Goal: Information Seeking & Learning: Learn about a topic

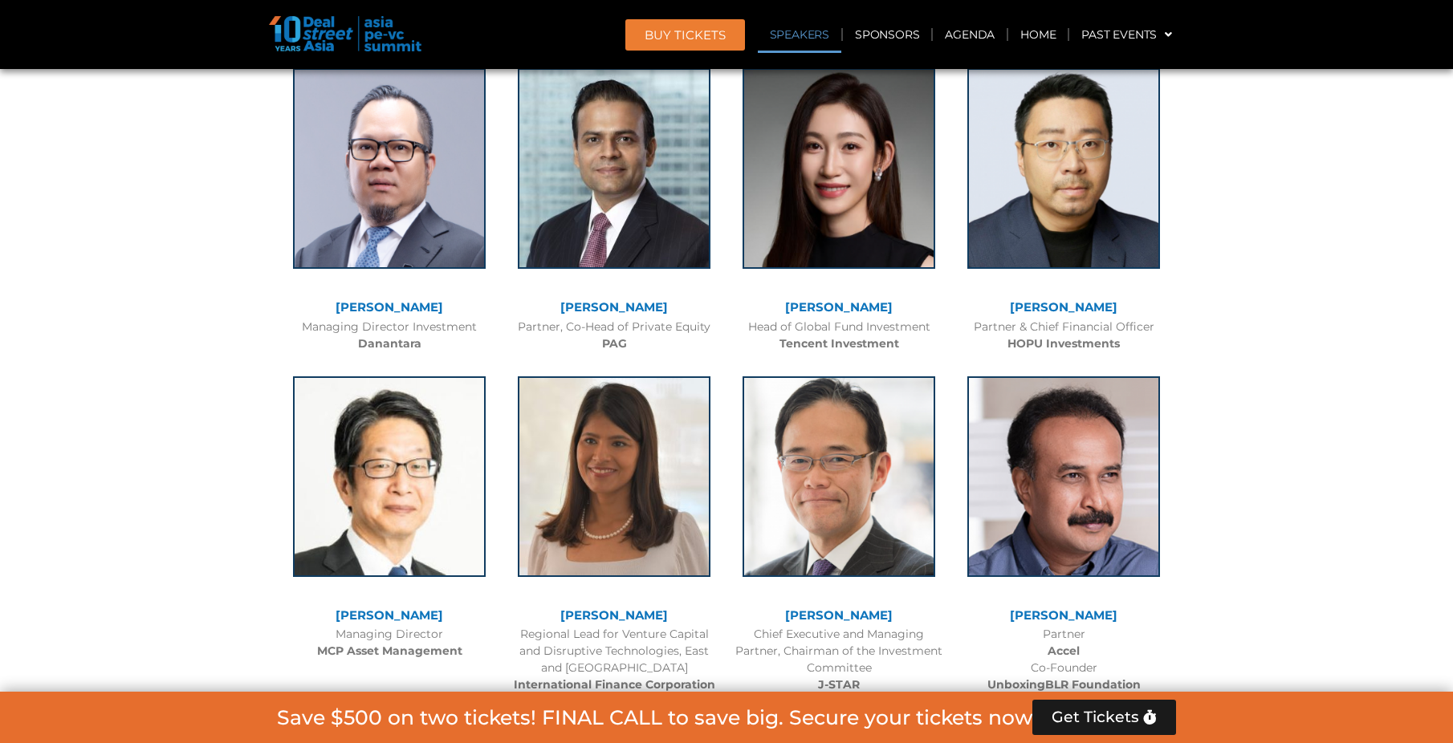
scroll to position [1885, 0]
click at [969, 35] on link "Agenda" at bounding box center [970, 34] width 74 height 37
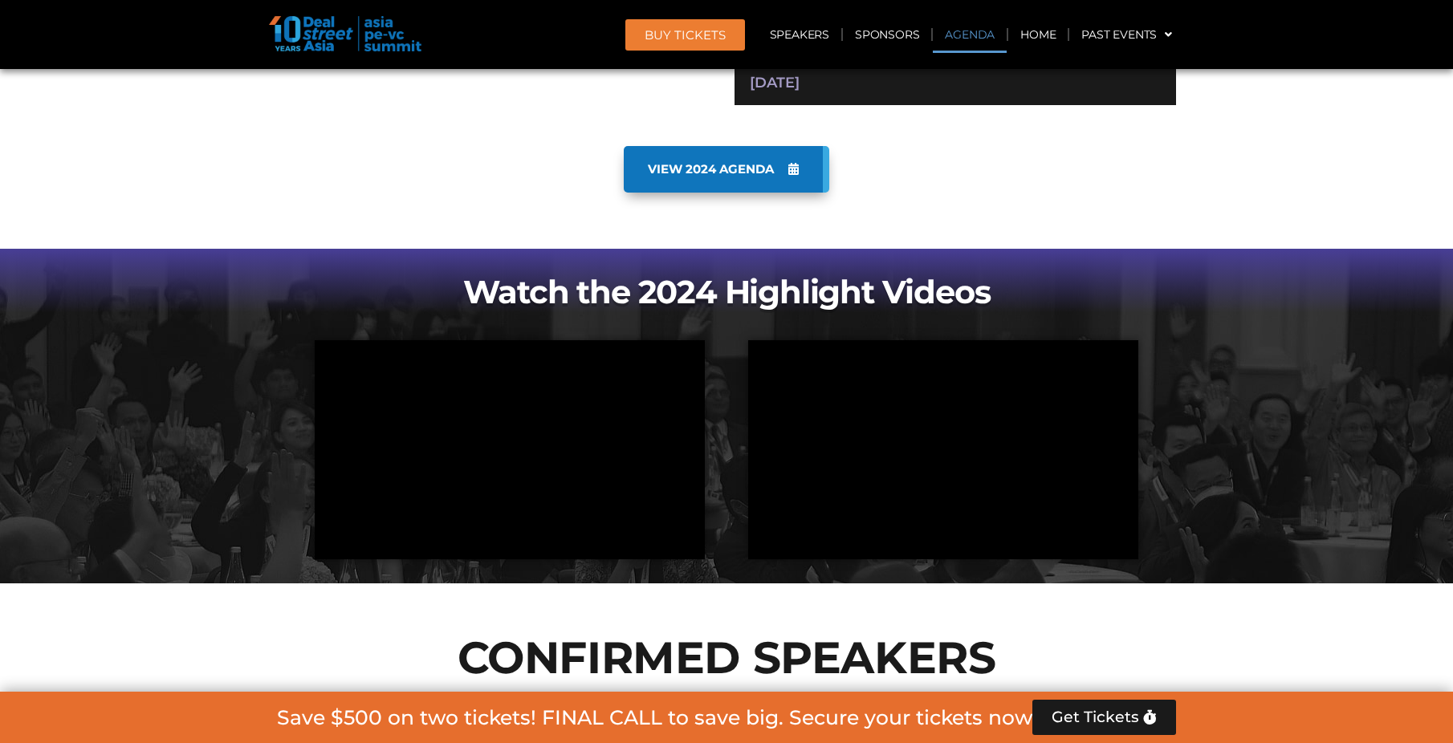
scroll to position [840, 0]
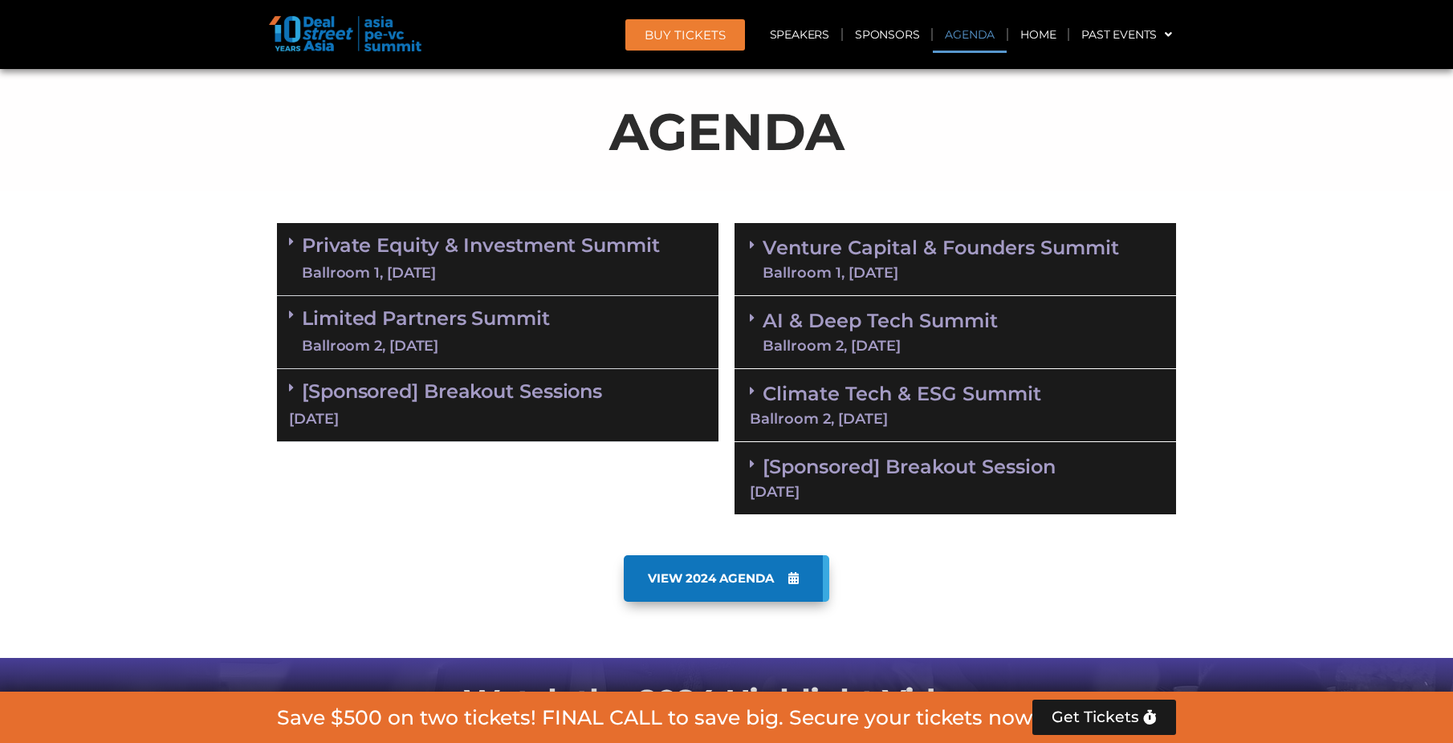
click at [379, 263] on div "Ballroom 1, [DATE]" at bounding box center [481, 273] width 358 height 20
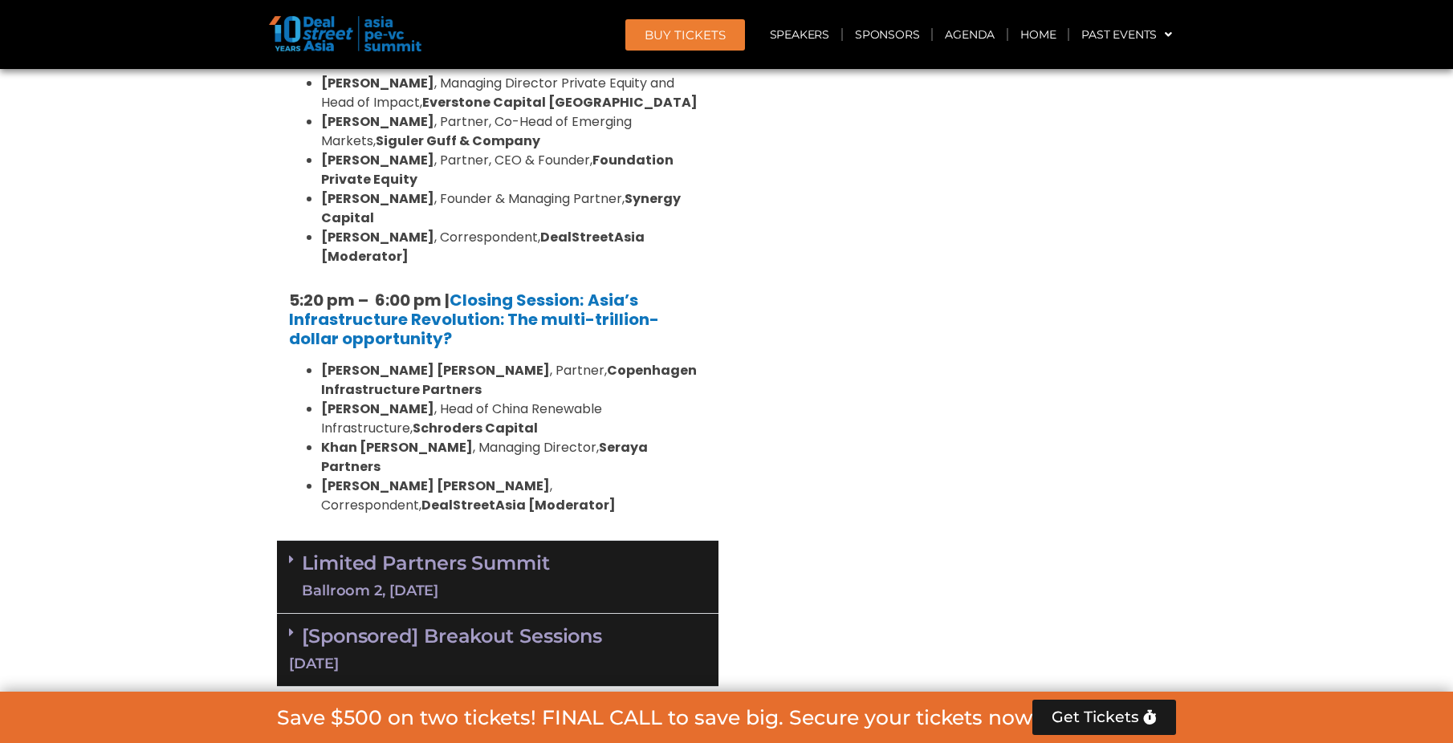
scroll to position [3408, 0]
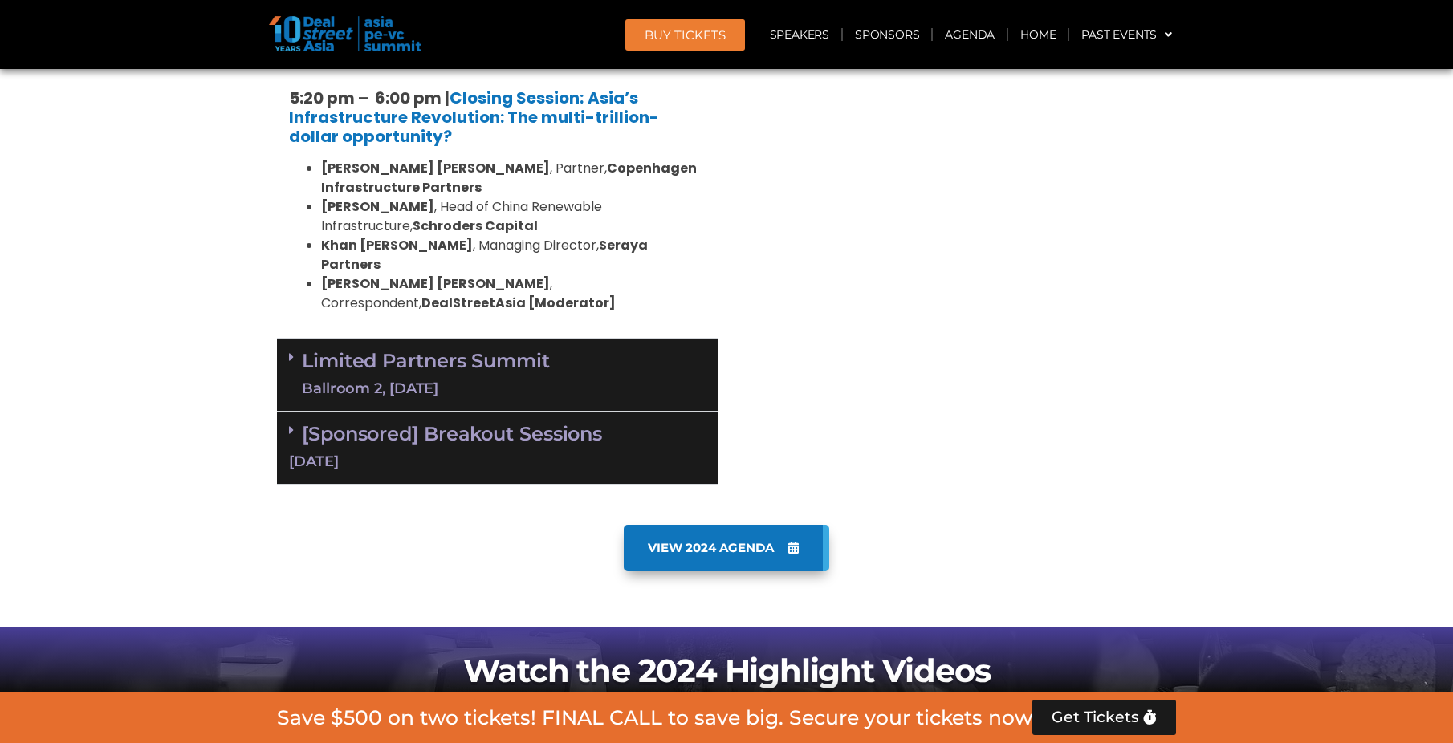
click at [496, 452] on div "[DATE]" at bounding box center [497, 462] width 417 height 20
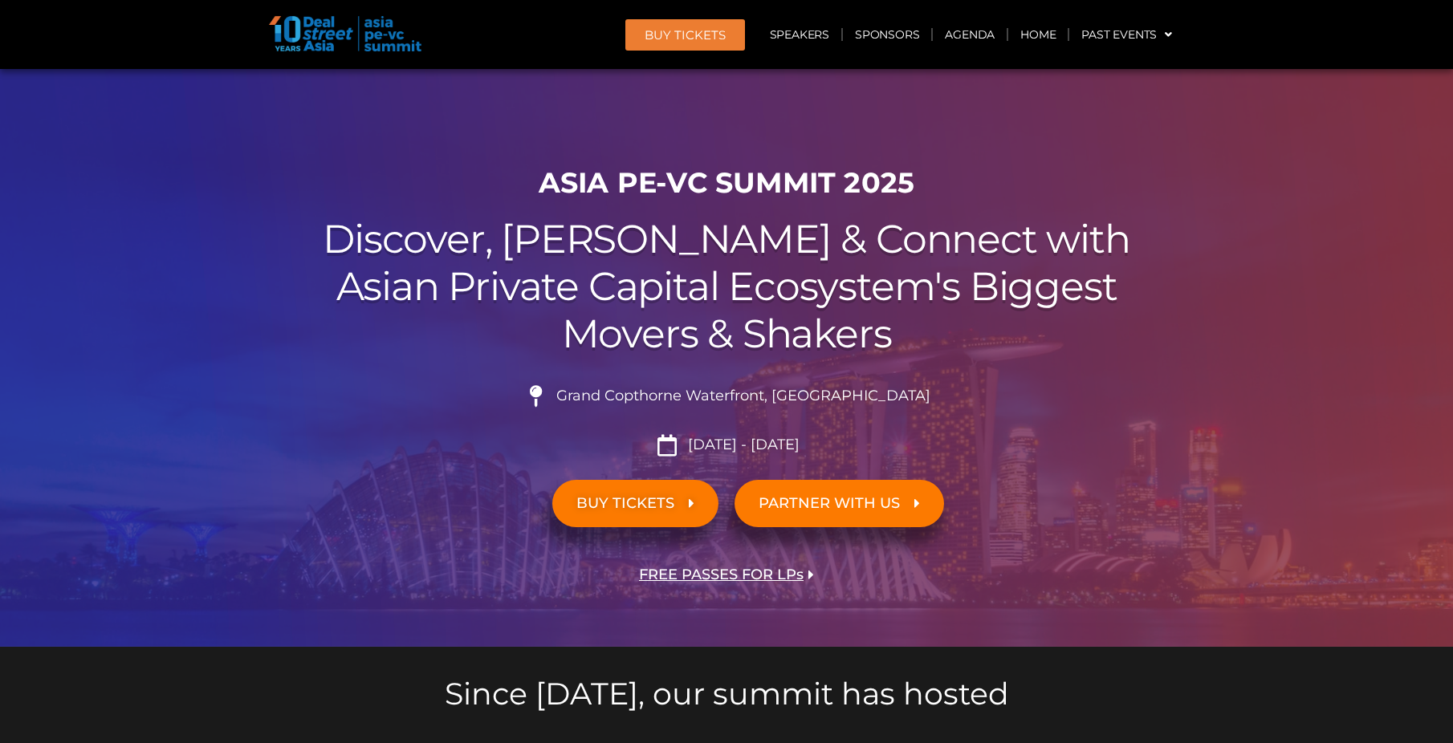
scroll to position [0, 0]
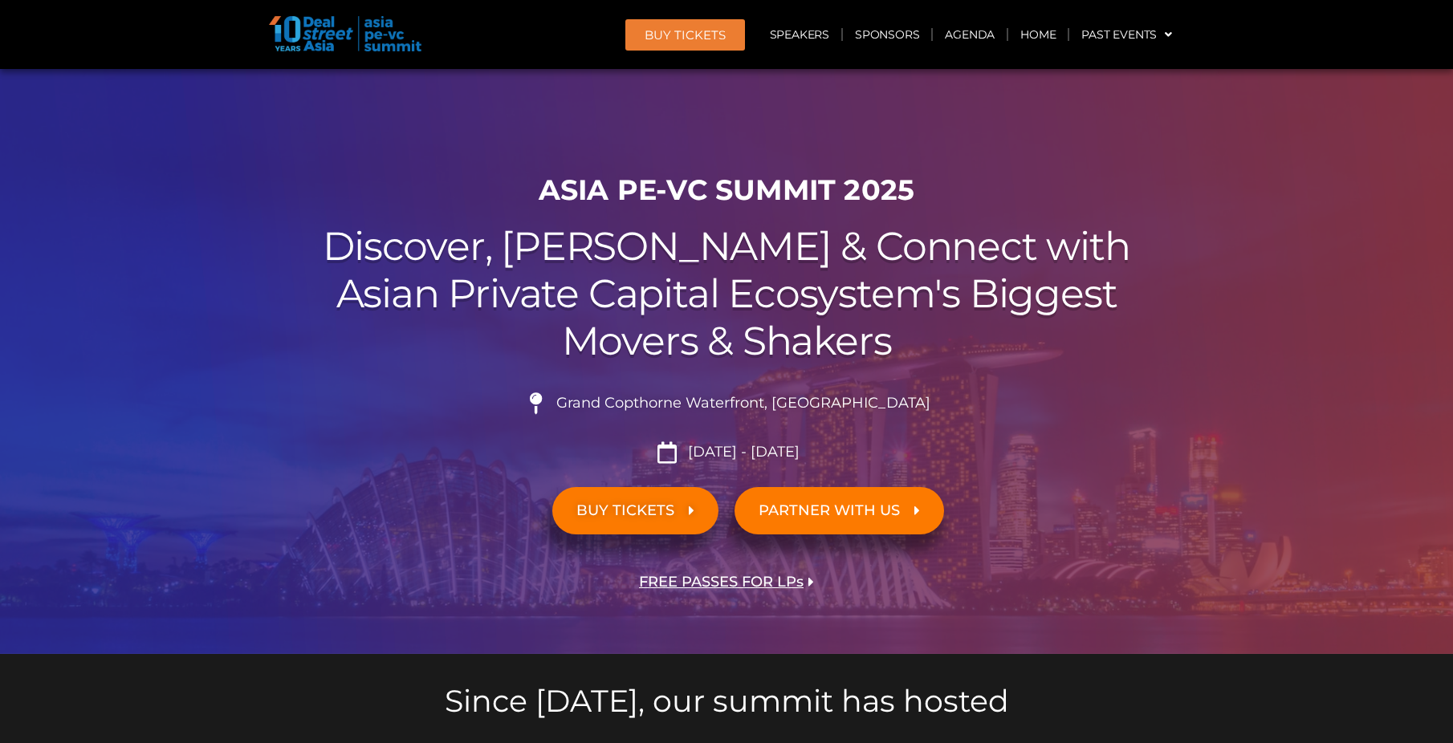
drag, startPoint x: 600, startPoint y: 400, endPoint x: 895, endPoint y: 404, distance: 295.4
click at [895, 404] on li "Grand Copthorne Waterfront, [GEOGRAPHIC_DATA]​" at bounding box center [726, 409] width 899 height 35
drag, startPoint x: 895, startPoint y: 404, endPoint x: 857, endPoint y: 402, distance: 37.8
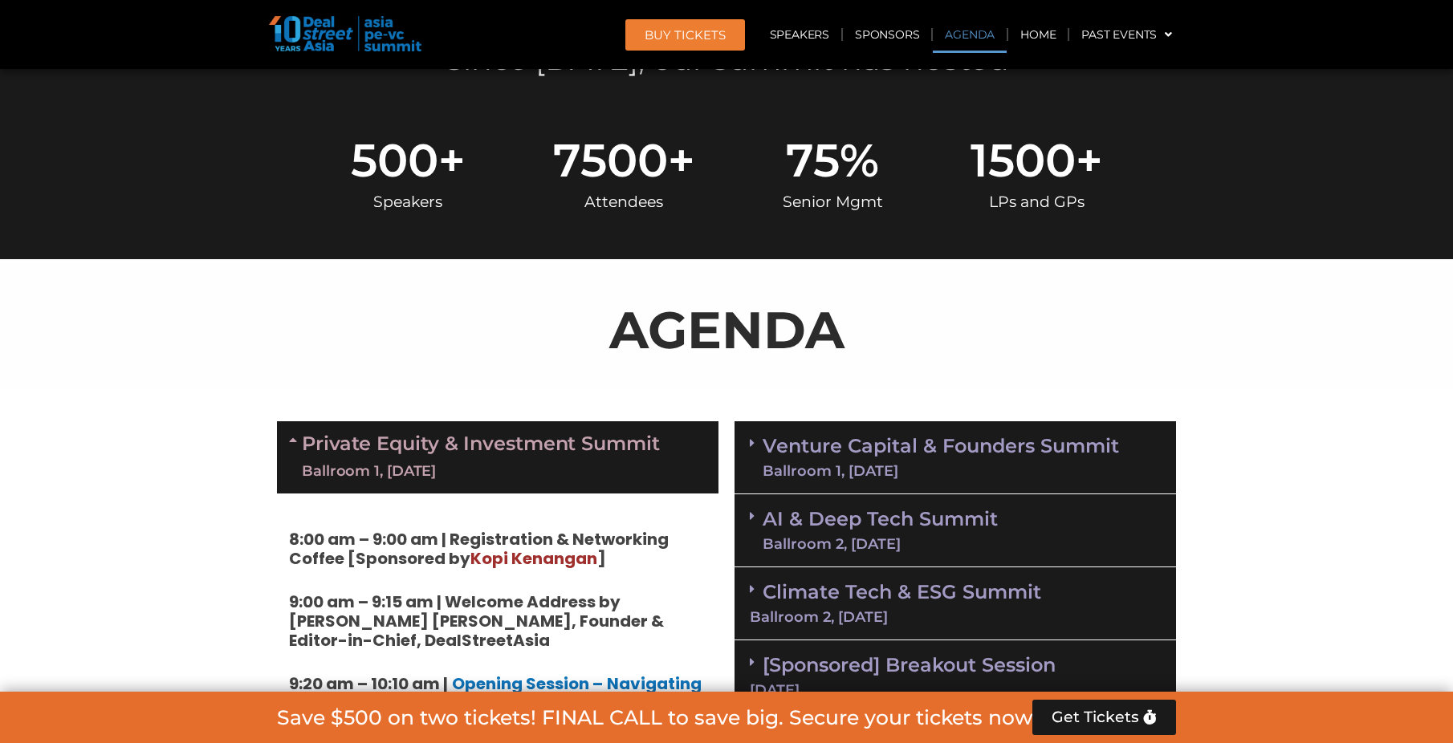
scroll to position [883, 0]
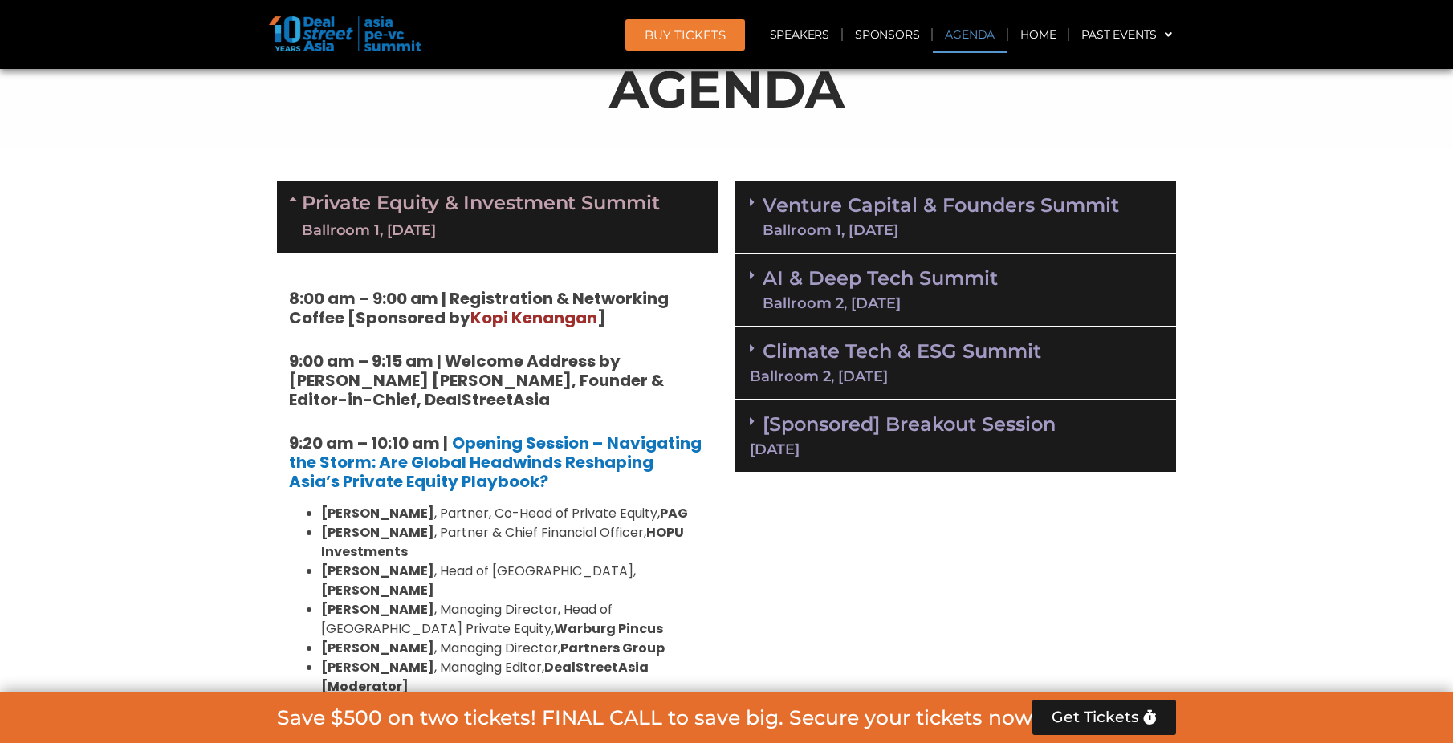
click at [858, 237] on div "Ballroom 1, [DATE]" at bounding box center [940, 230] width 356 height 14
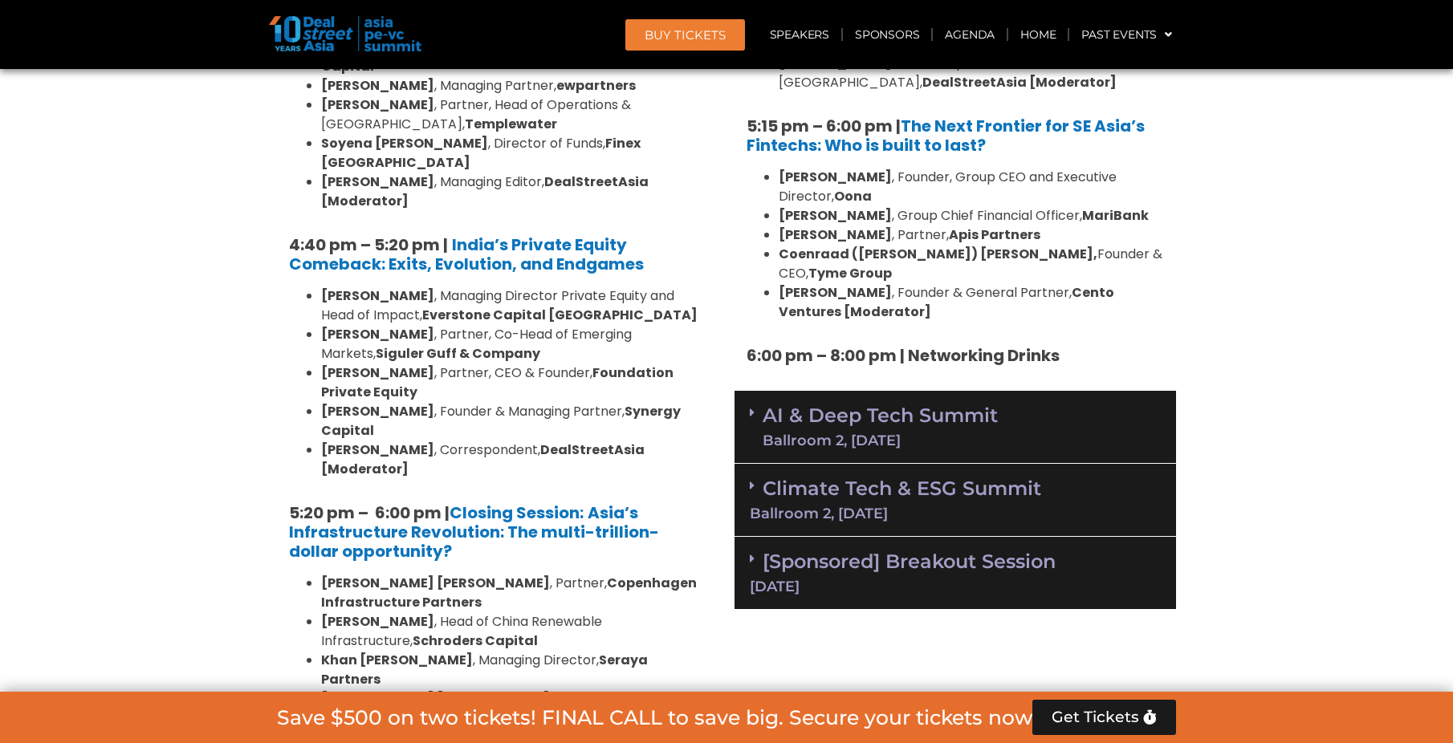
scroll to position [3210, 0]
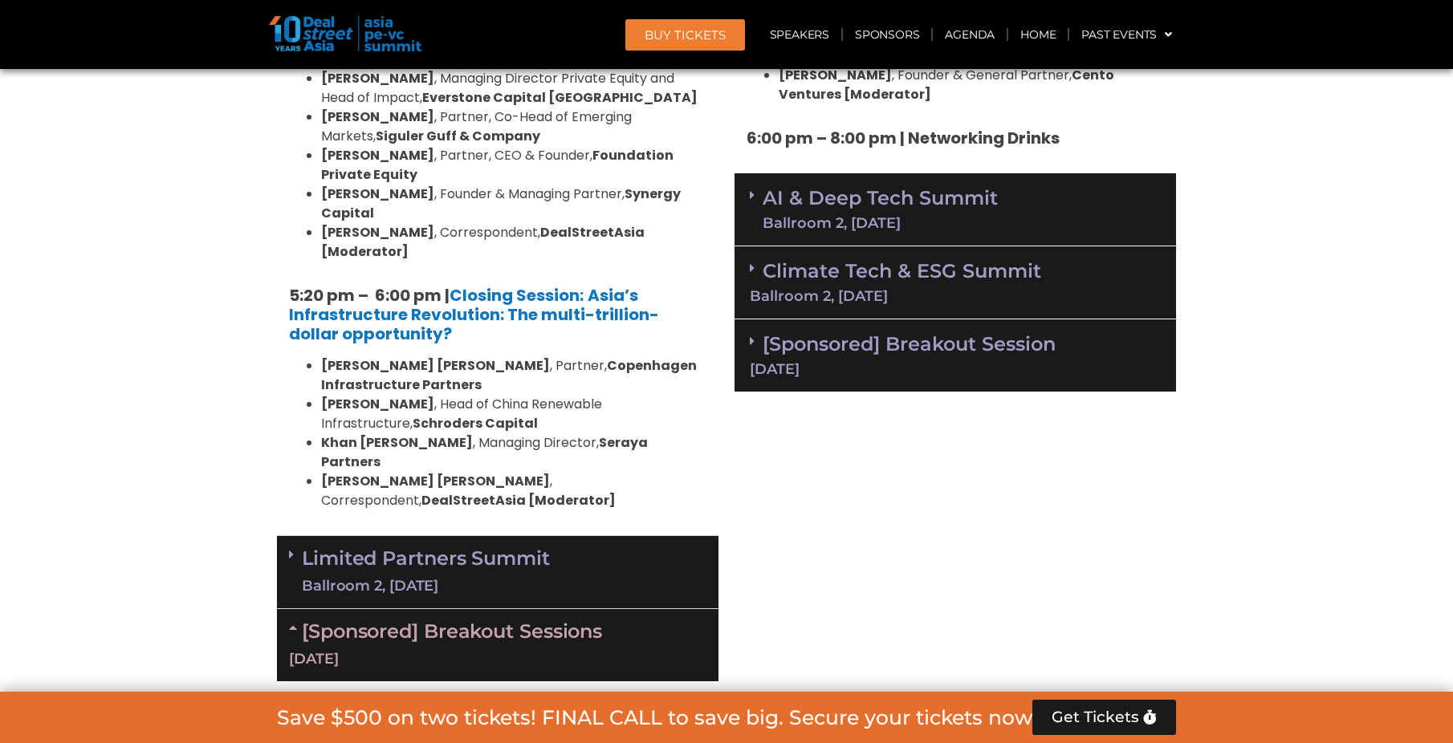
click at [931, 362] on div "[DATE]" at bounding box center [955, 369] width 411 height 14
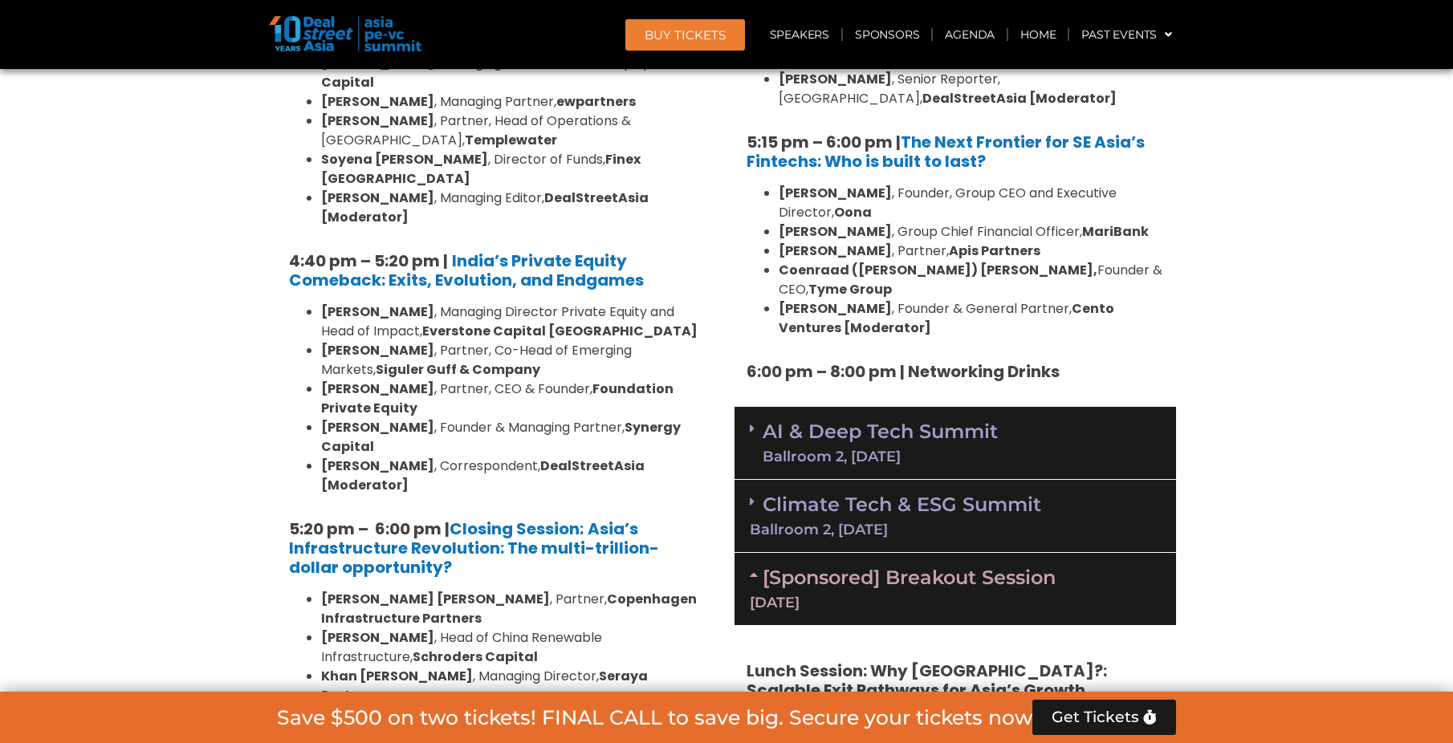
scroll to position [2969, 0]
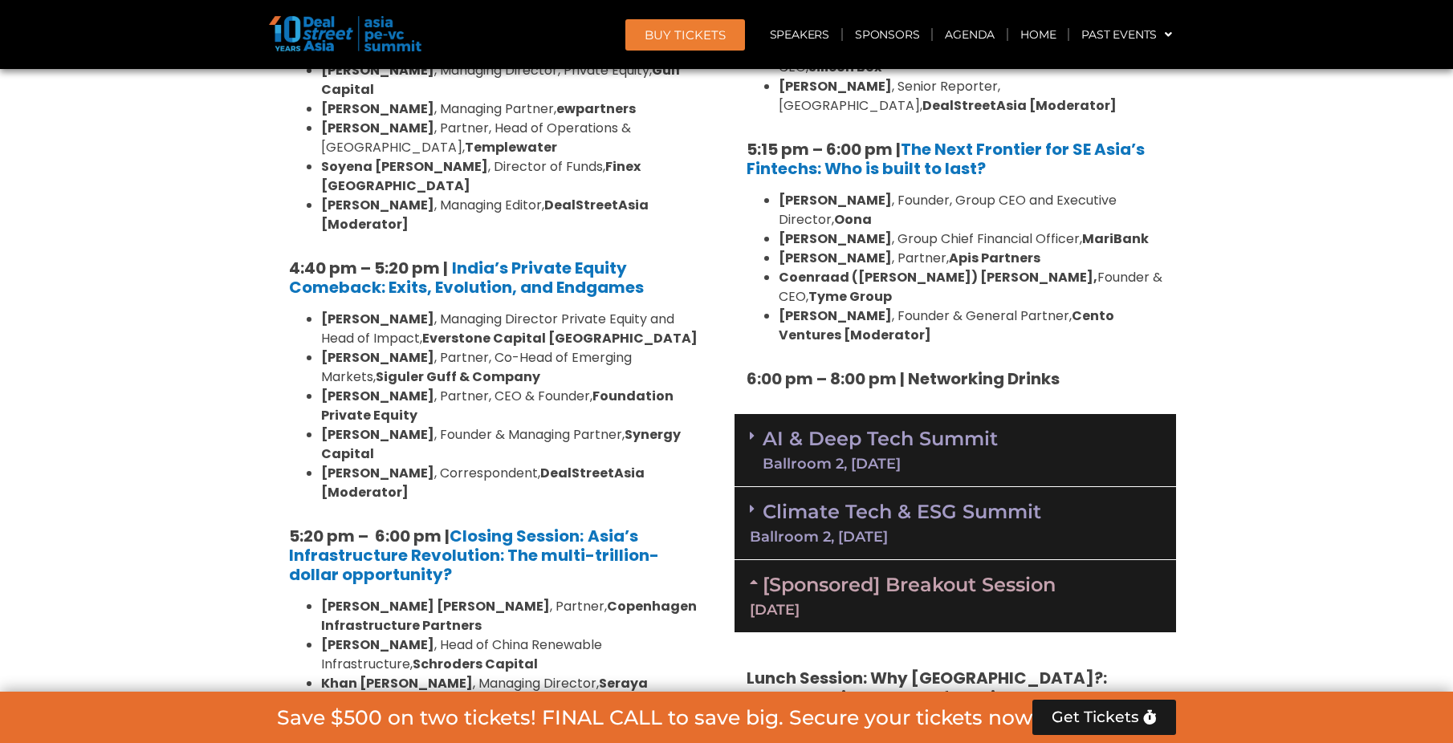
click at [828, 429] on link "AI & Deep Tech Summit Ballroom 2, [DATE]" at bounding box center [879, 450] width 235 height 42
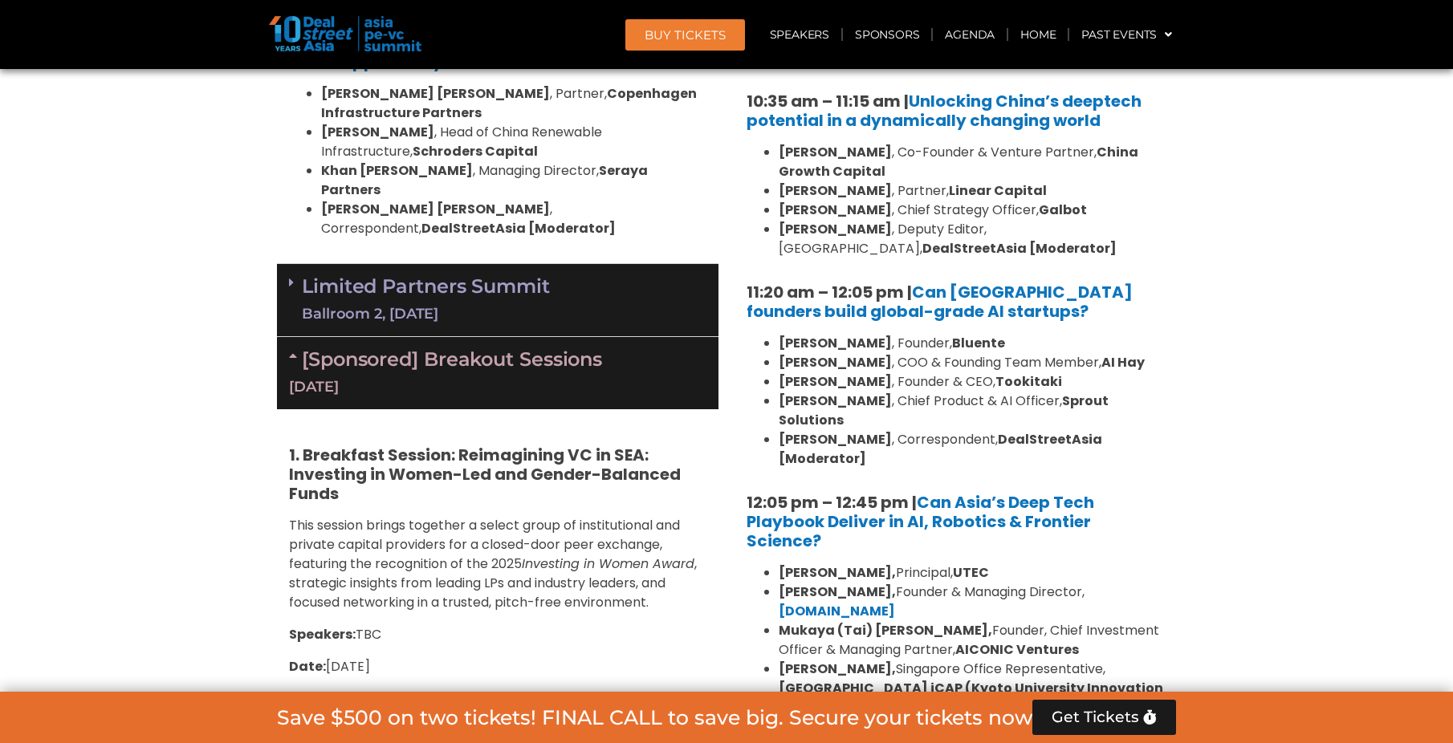
scroll to position [3611, 0]
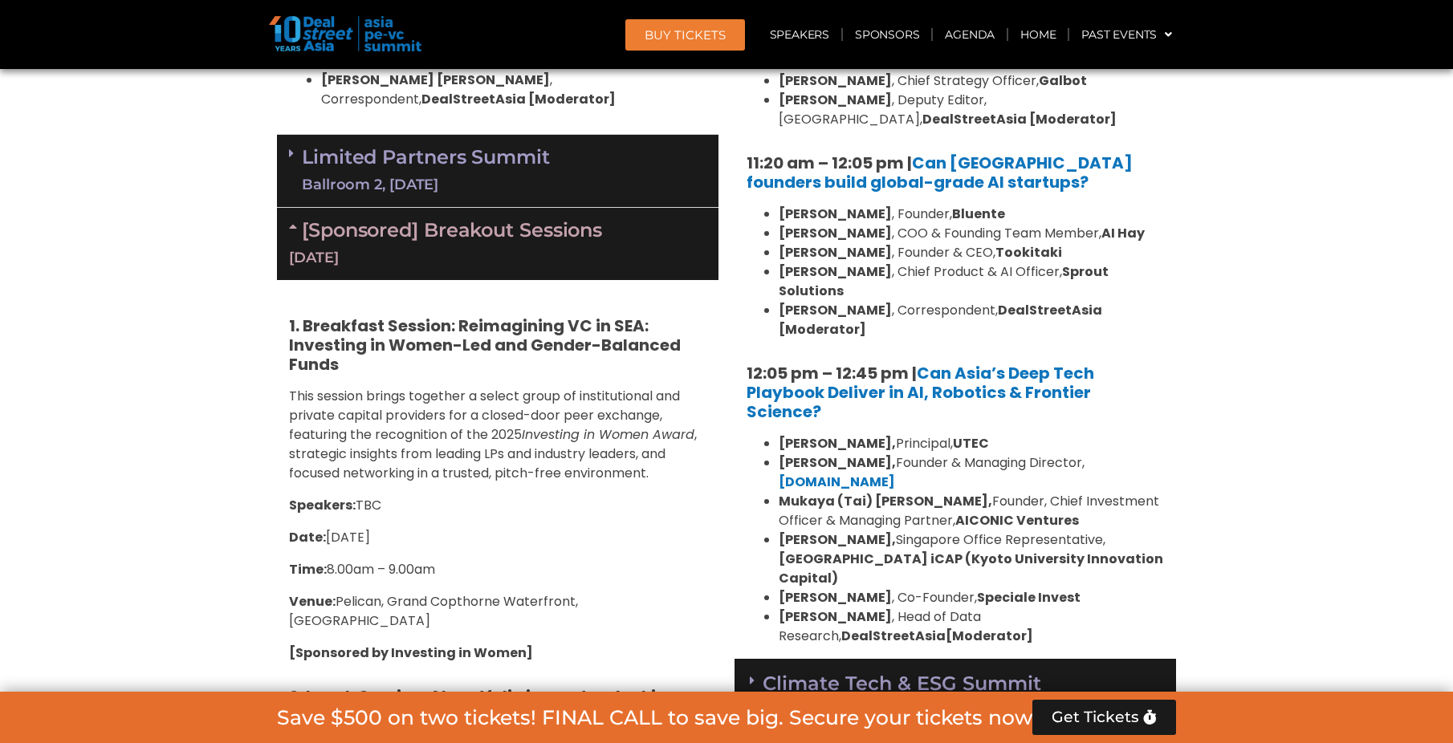
click at [969, 701] on div "Ballroom 2, [DATE]" at bounding box center [955, 708] width 411 height 14
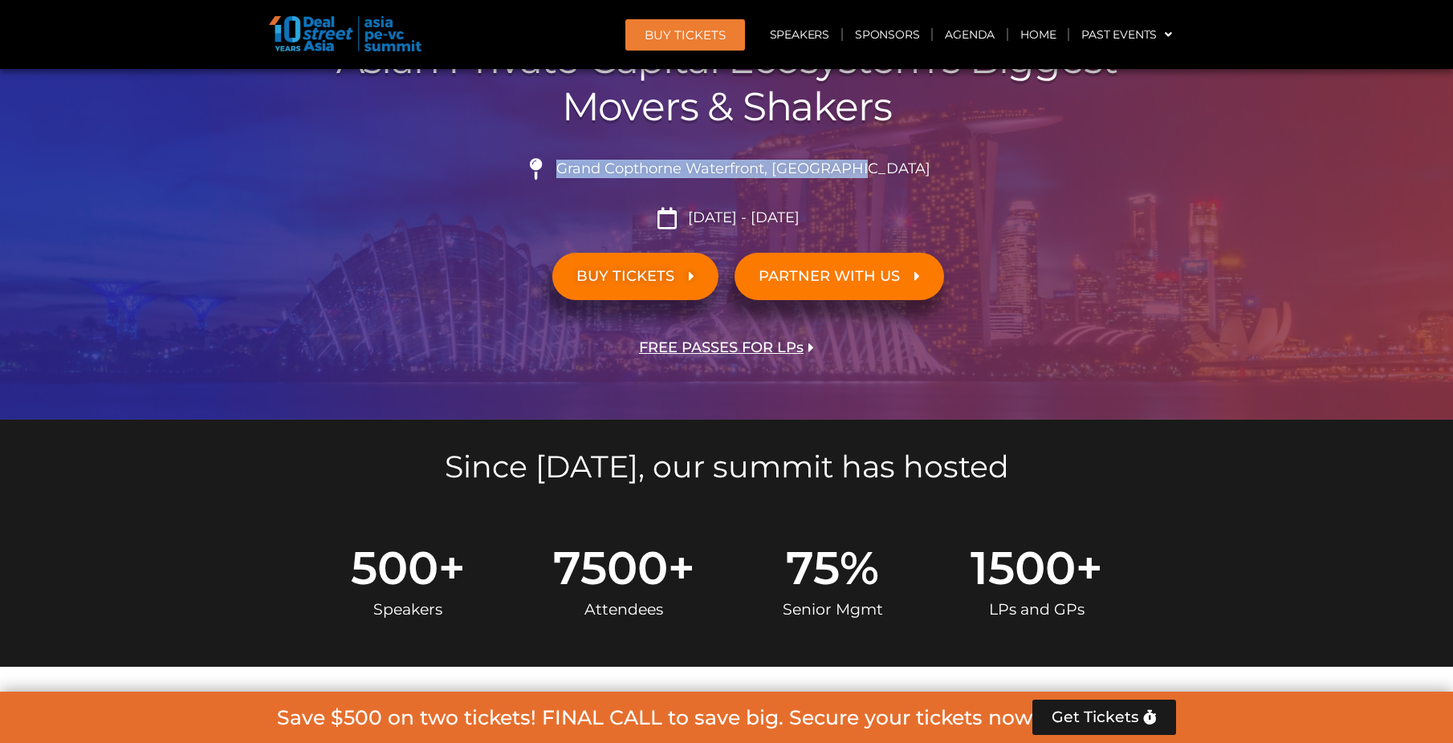
scroll to position [0, 0]
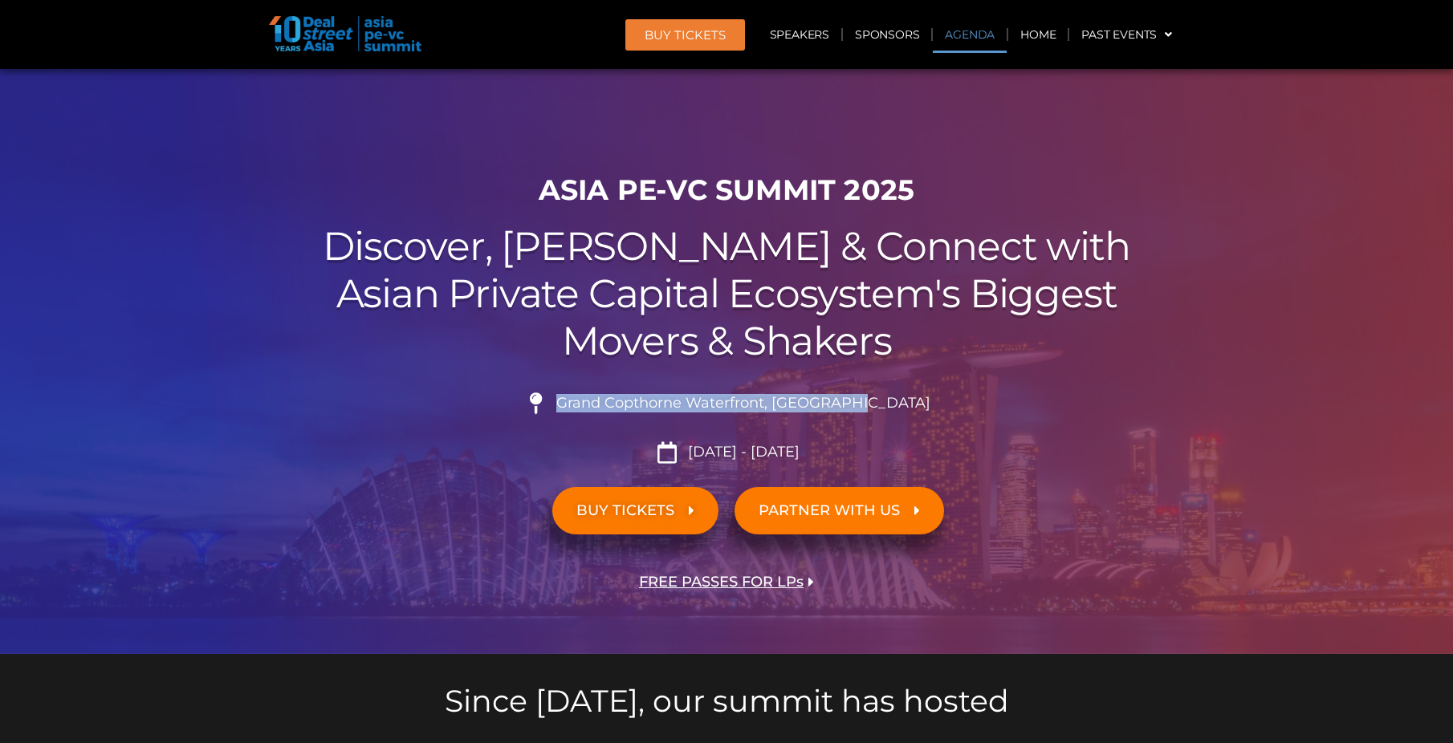
click at [965, 31] on link "Agenda" at bounding box center [970, 34] width 74 height 37
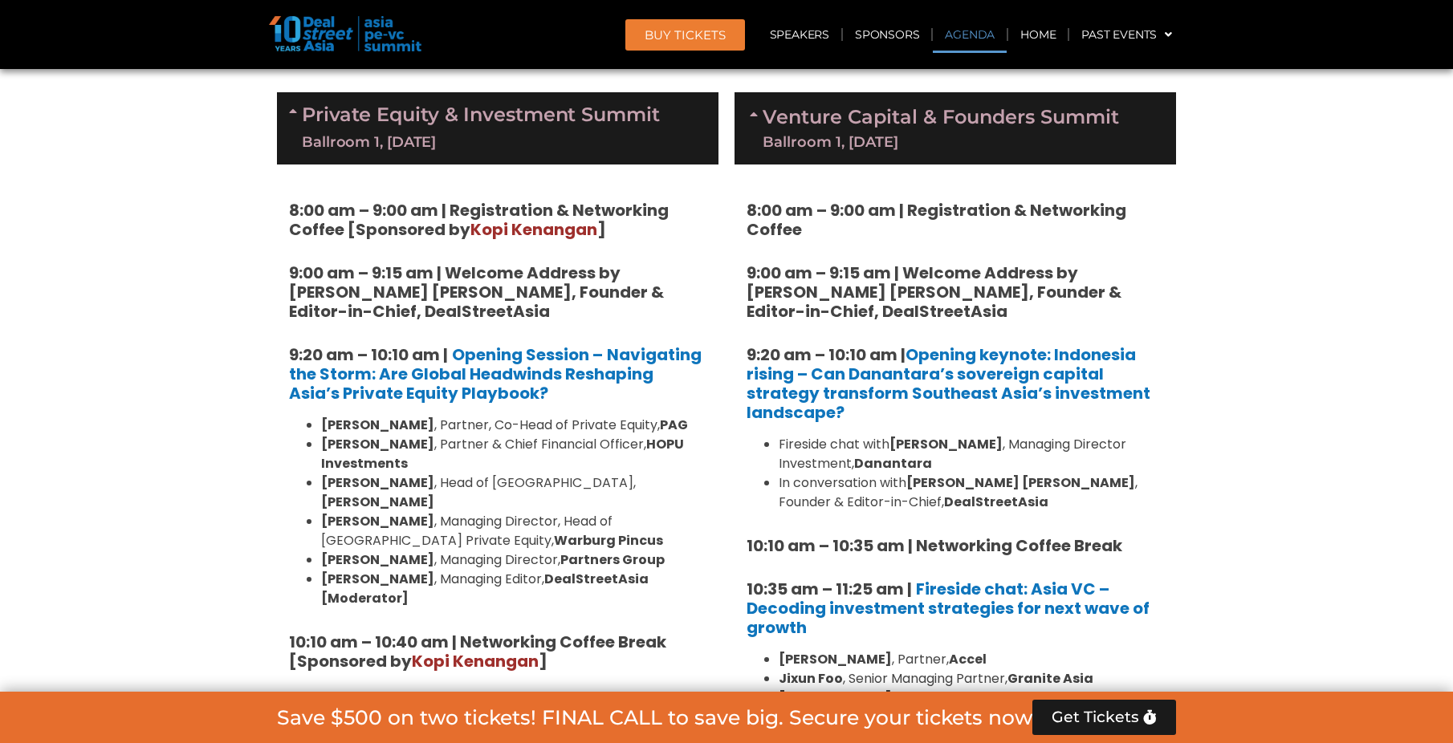
scroll to position [1080, 0]
